Goal: Navigation & Orientation: Find specific page/section

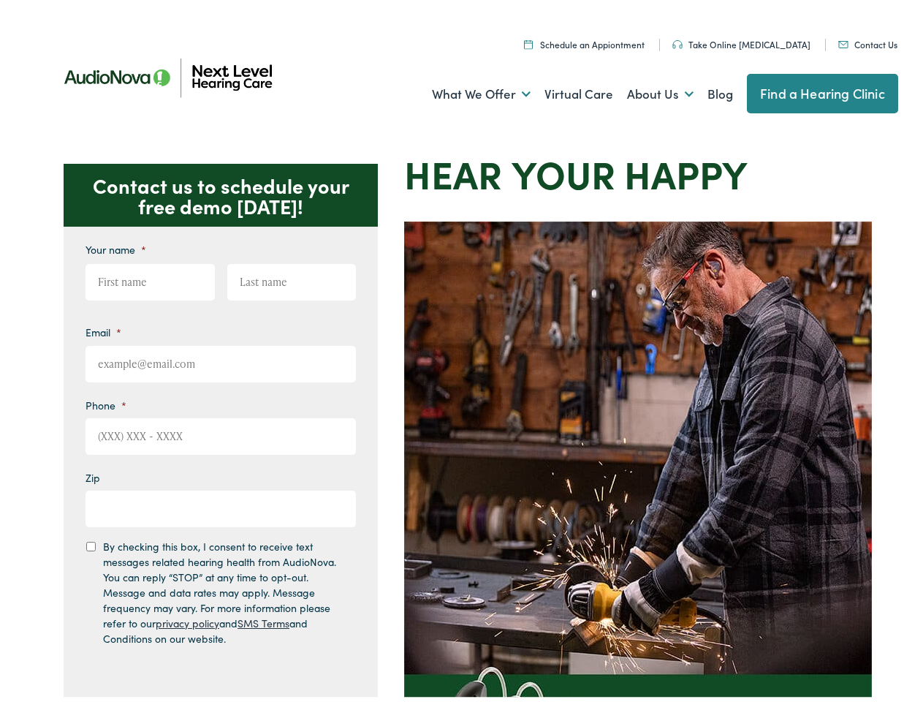
click at [461, 351] on img at bounding box center [638, 546] width 468 height 658
click at [468, 90] on link "What We Offer" at bounding box center [481, 90] width 99 height 54
click at [645, 90] on link "About Us" at bounding box center [660, 90] width 67 height 54
